Goal: Information Seeking & Learning: Learn about a topic

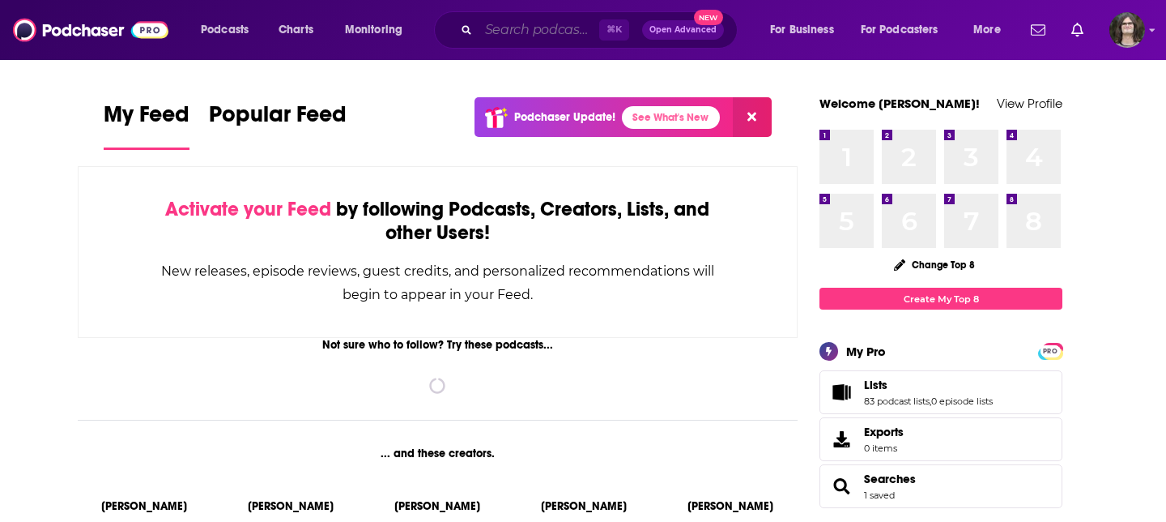
click at [522, 37] on input "Search podcasts, credits, & more..." at bounding box center [539, 30] width 121 height 26
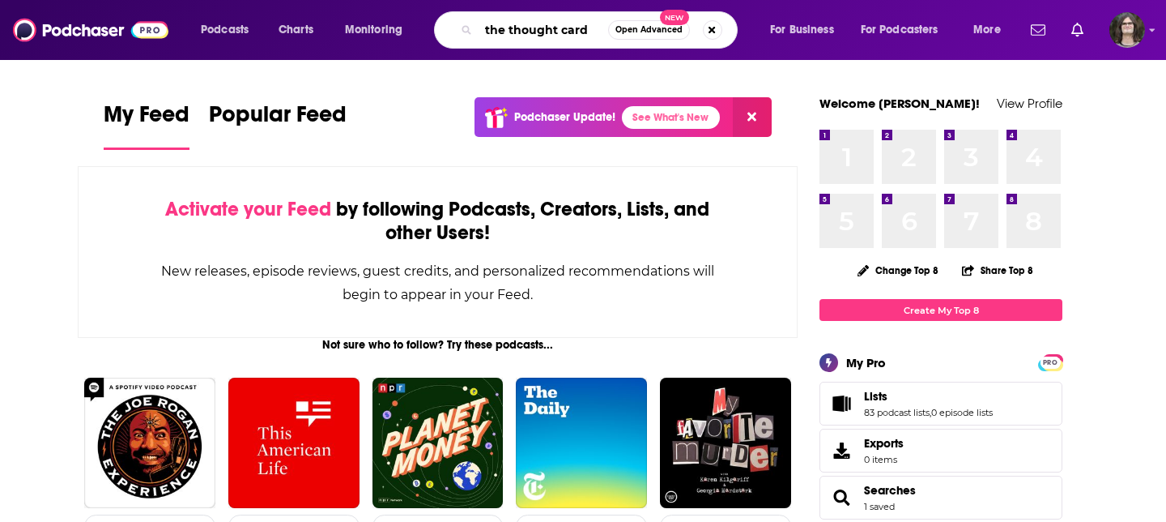
type input "the thought card"
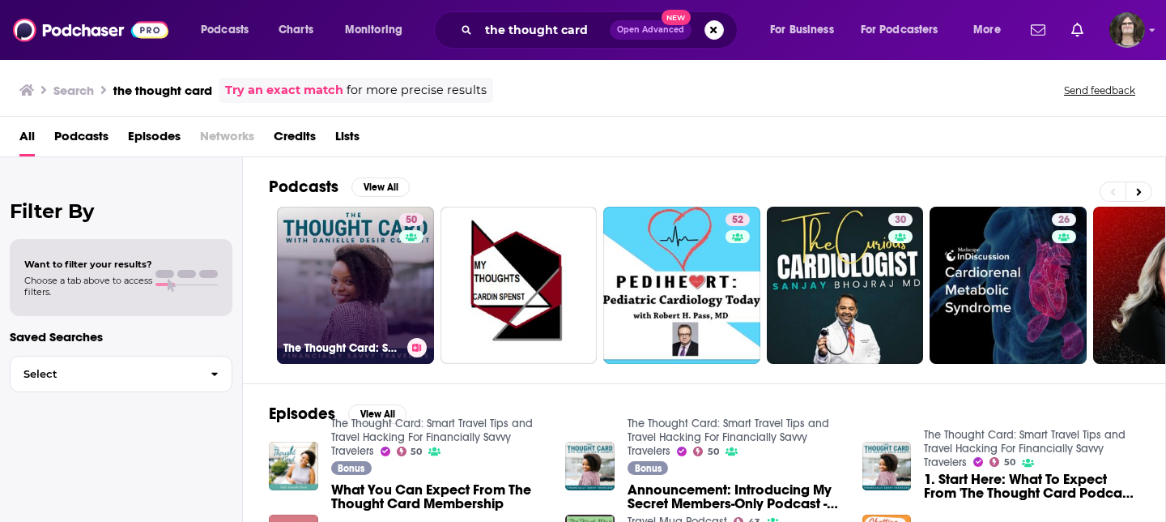
click at [361, 254] on link "50 The Thought Card: Smart Travel Tips and Travel Hacking For Financially Savvy…" at bounding box center [355, 285] width 157 height 157
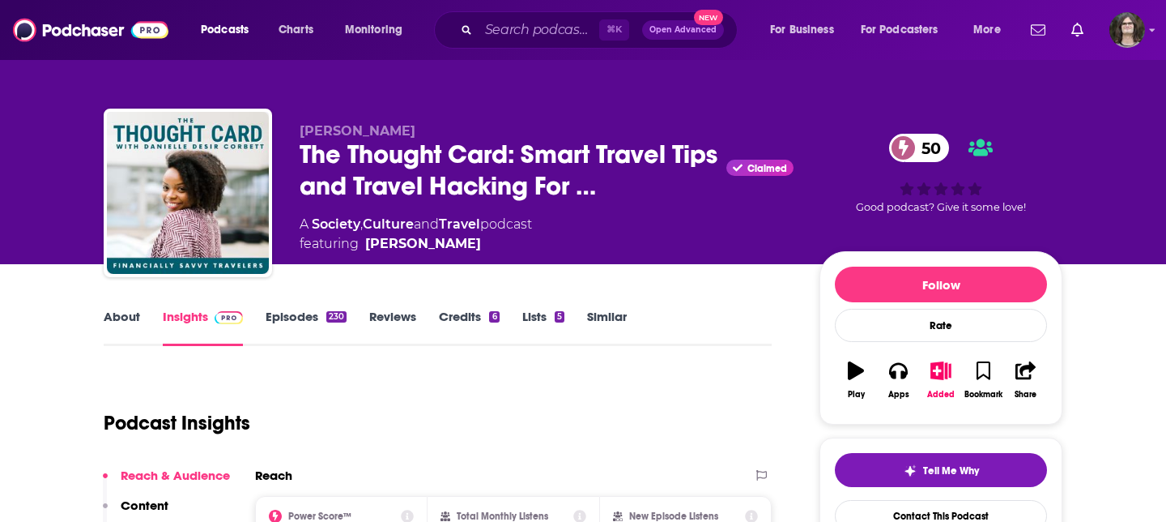
click at [117, 319] on link "About" at bounding box center [122, 327] width 36 height 37
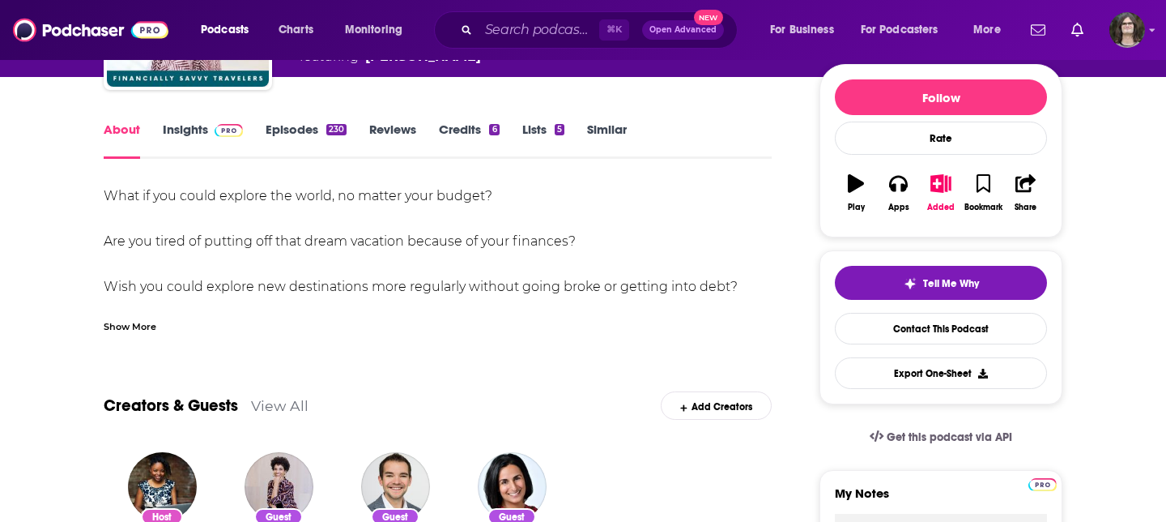
scroll to position [198, 0]
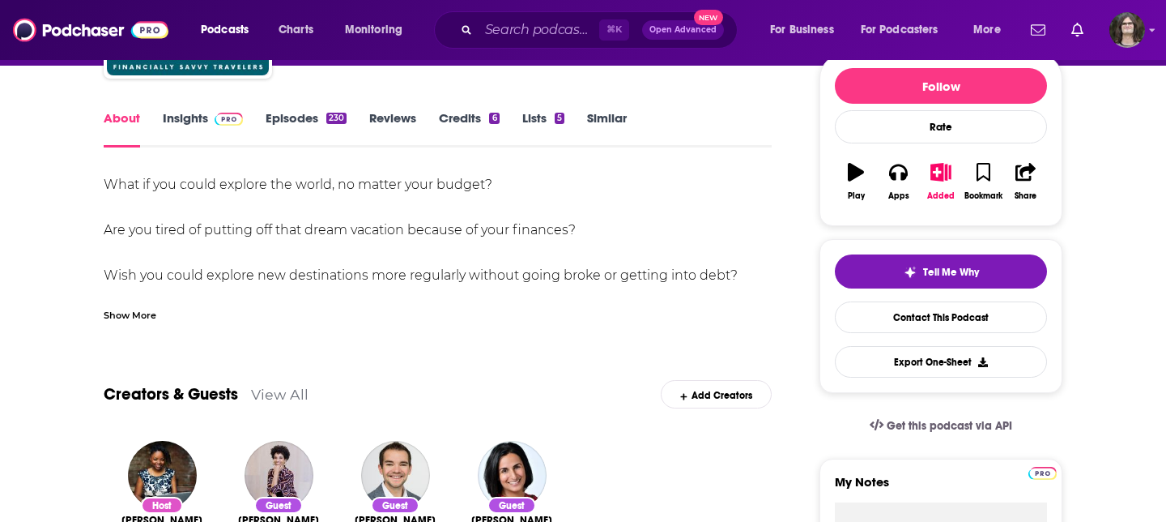
click at [147, 320] on div "Show More" at bounding box center [130, 313] width 53 height 15
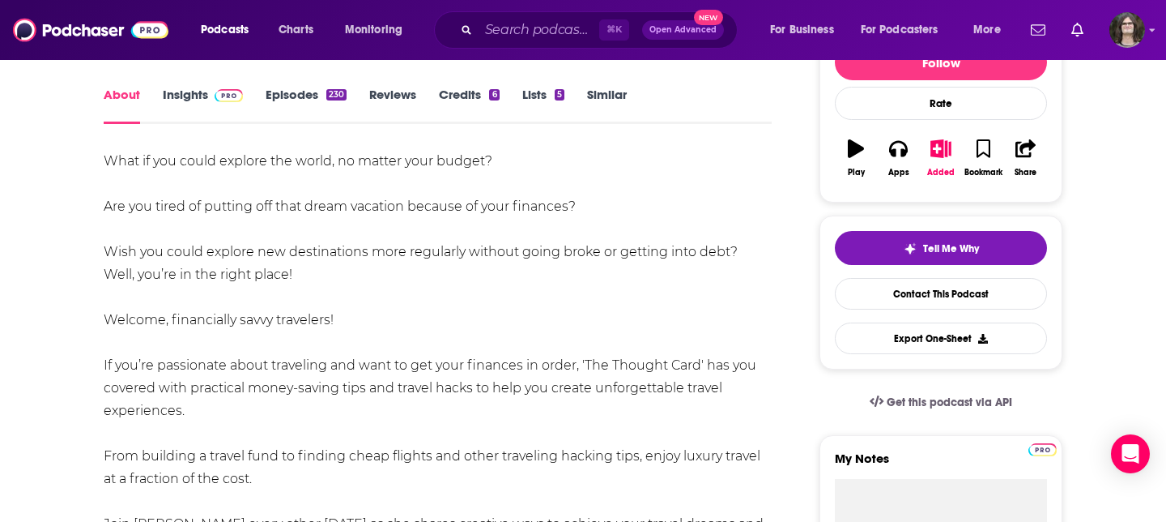
scroll to position [0, 0]
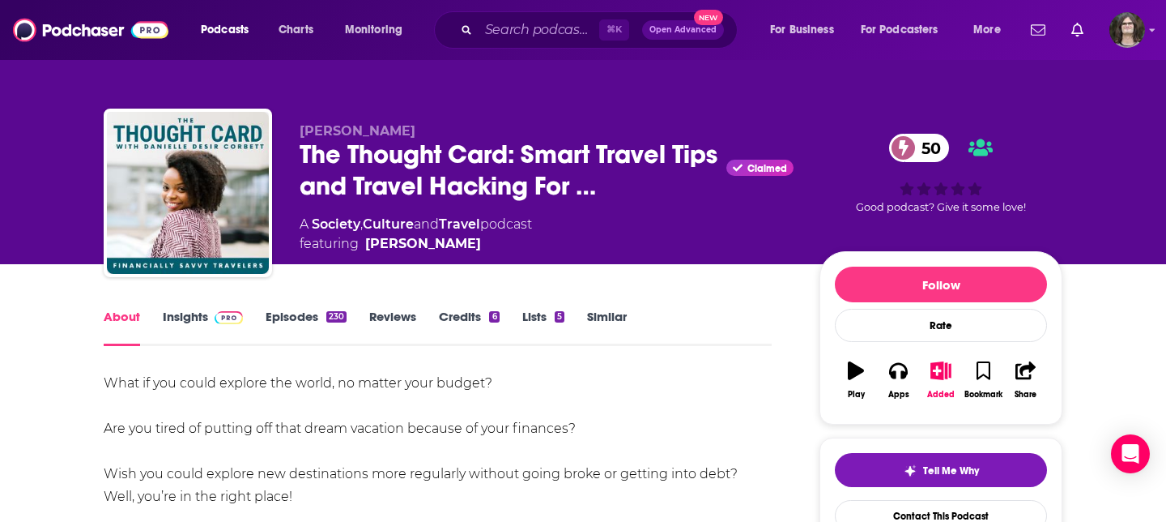
click at [282, 325] on link "Episodes 230" at bounding box center [306, 327] width 81 height 37
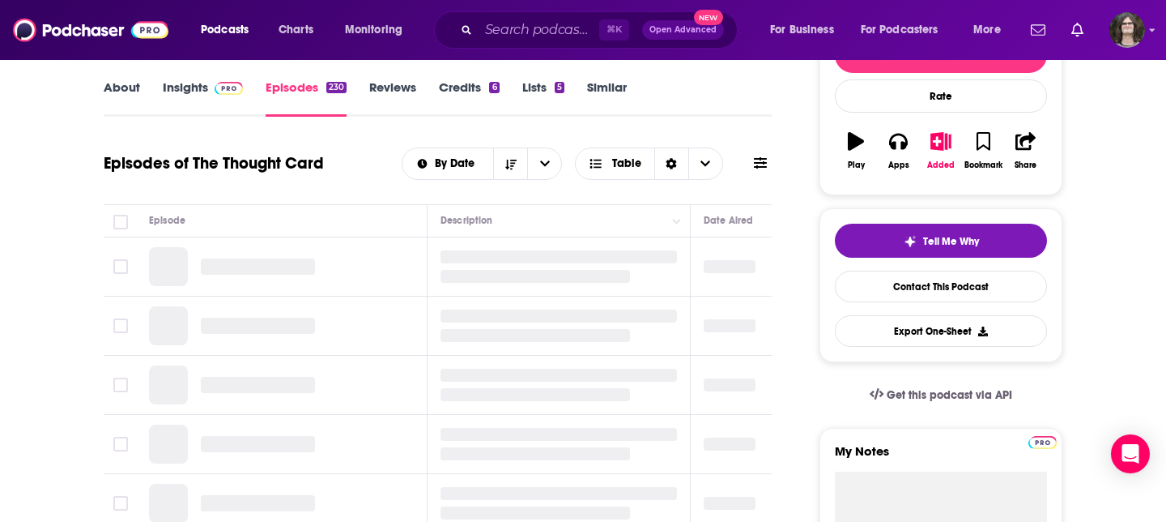
scroll to position [242, 0]
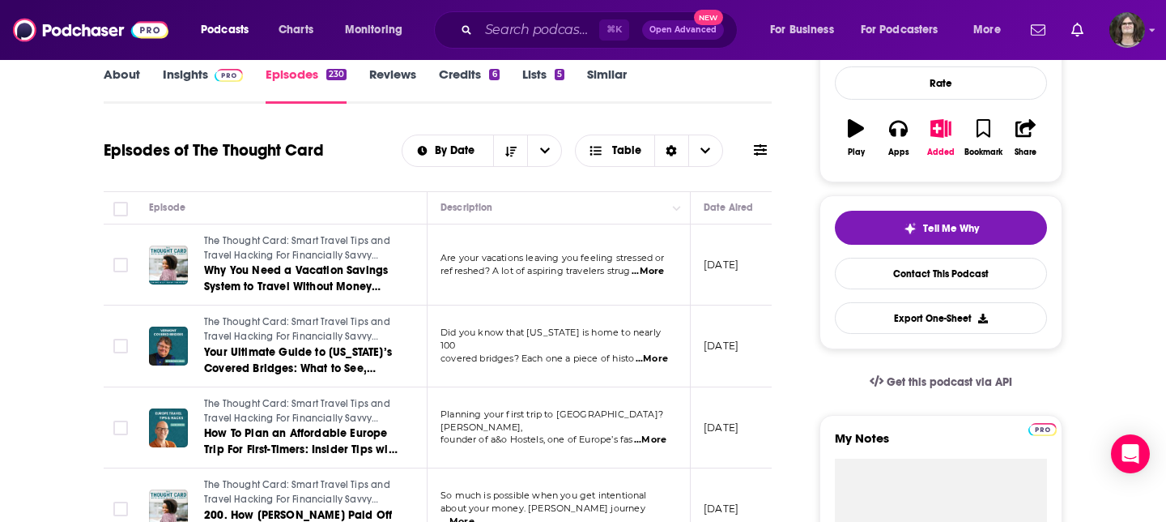
click at [197, 81] on link "Insights" at bounding box center [203, 84] width 80 height 37
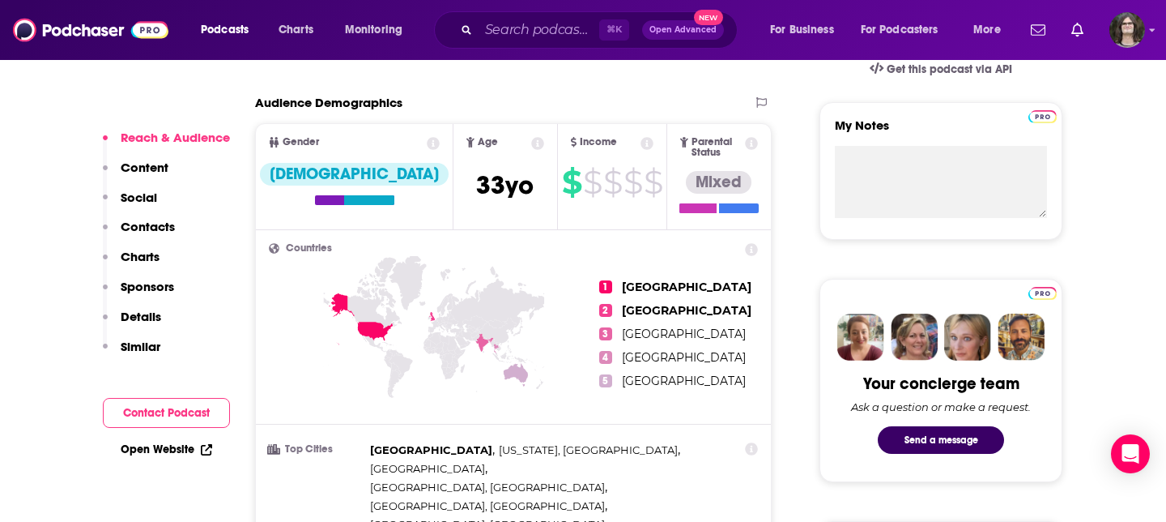
scroll to position [554, 0]
